Goal: Find specific page/section: Find specific page/section

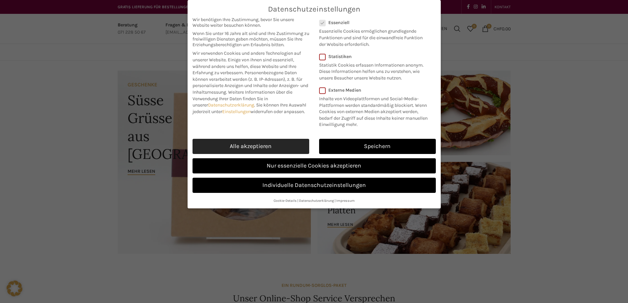
click at [274, 140] on link "Alle akzeptieren" at bounding box center [251, 146] width 117 height 15
checkbox input "true"
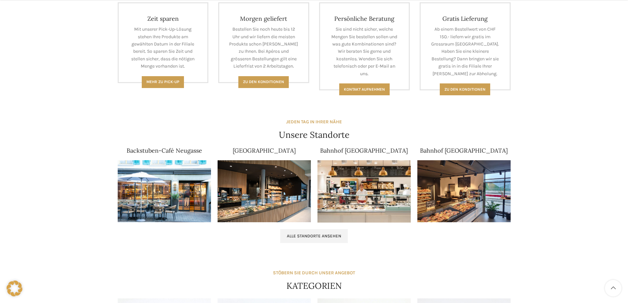
scroll to position [330, 0]
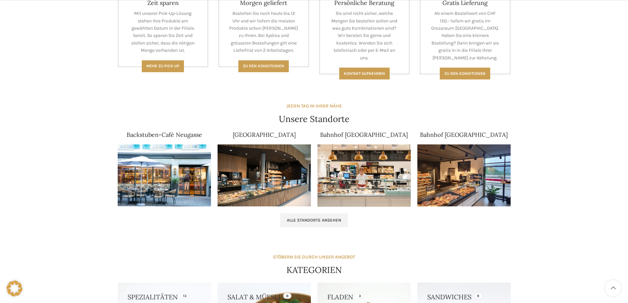
click at [183, 164] on img at bounding box center [164, 175] width 93 height 62
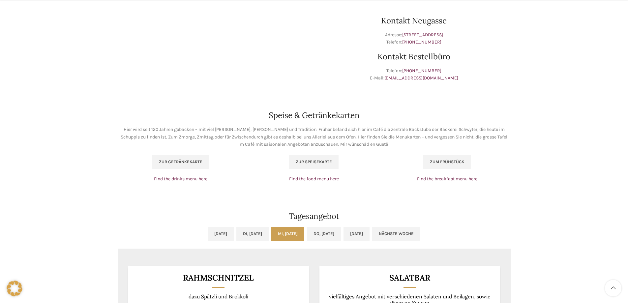
scroll to position [363, 0]
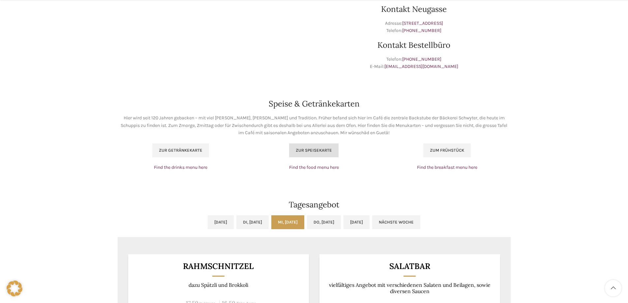
click at [315, 145] on link "Zur Speisekarte" at bounding box center [313, 150] width 49 height 14
